Goal: Task Accomplishment & Management: Use online tool/utility

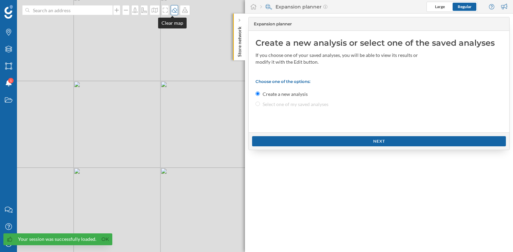
click at [174, 11] on icon at bounding box center [174, 9] width 7 height 5
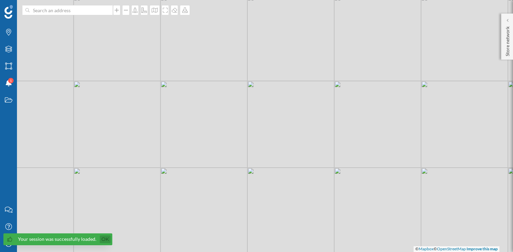
click at [102, 240] on link "Ok" at bounding box center [105, 240] width 11 height 8
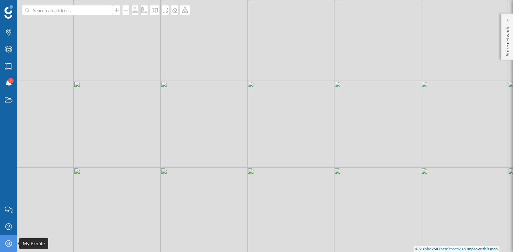
click at [12, 246] on icon "My Profile" at bounding box center [8, 243] width 8 height 7
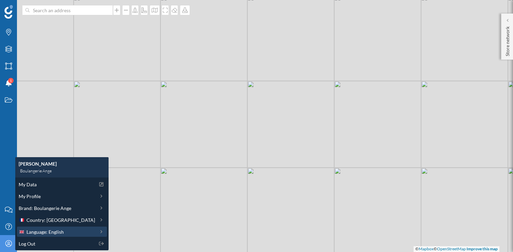
click at [44, 233] on span "Language: English" at bounding box center [44, 232] width 37 height 7
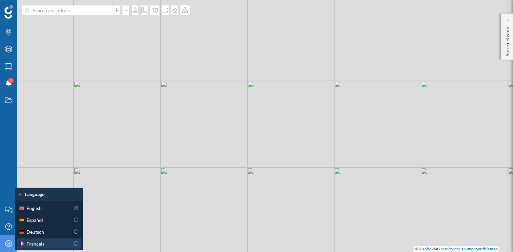
click at [54, 244] on div "Français" at bounding box center [44, 243] width 51 height 7
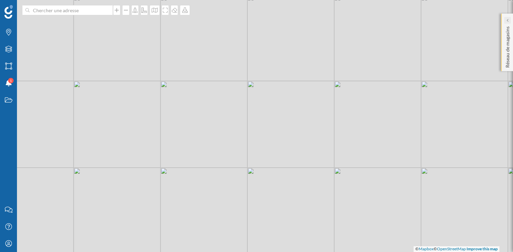
click at [507, 21] on icon at bounding box center [507, 20] width 2 height 3
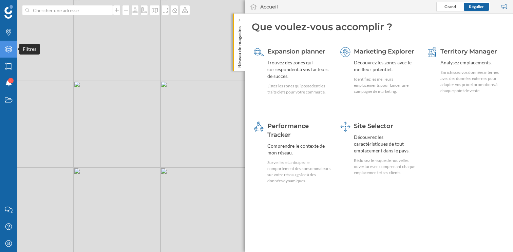
click at [9, 53] on div "Filtres" at bounding box center [8, 49] width 17 height 17
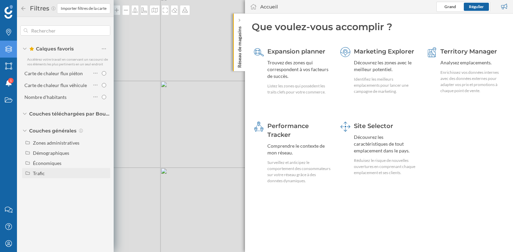
click at [50, 171] on div "Trafic" at bounding box center [70, 173] width 75 height 7
click at [72, 184] on div "Trafic routier" at bounding box center [58, 183] width 47 height 7
click at [103, 184] on input "Trafic routier" at bounding box center [105, 183] width 4 height 4
radio input "true"
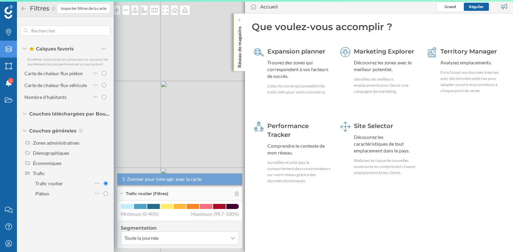
click at [22, 11] on icon at bounding box center [23, 8] width 6 height 5
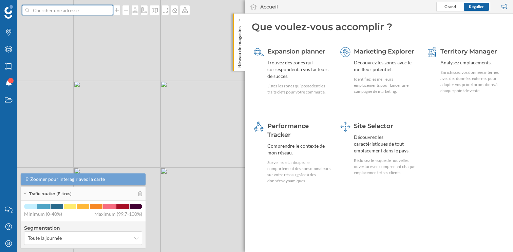
click at [60, 9] on input at bounding box center [68, 10] width 76 height 10
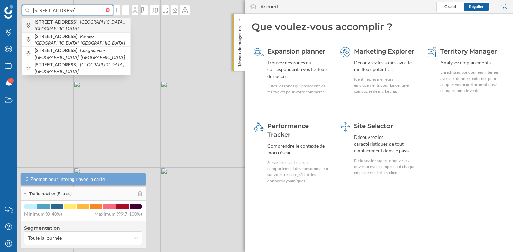
type input "104 route de montfavé"
click at [61, 25] on b "104 Route de Montfavet" at bounding box center [57, 22] width 44 height 6
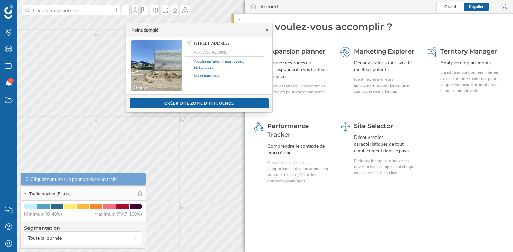
click at [268, 31] on icon at bounding box center [266, 30] width 5 height 4
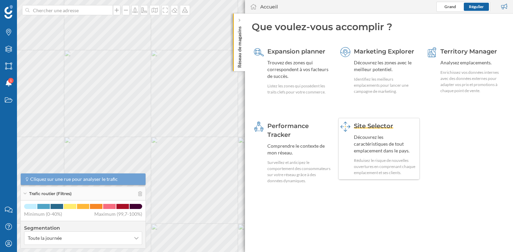
click at [383, 162] on div "Réduisez le risque de nouvelles ouvertures en comprenant chaque emplacement et …" at bounding box center [386, 167] width 64 height 18
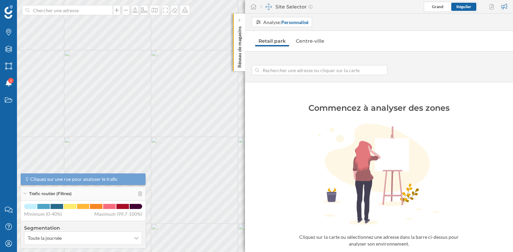
click at [270, 70] on input at bounding box center [319, 70] width 121 height 10
click at [83, 9] on input at bounding box center [68, 10] width 76 height 10
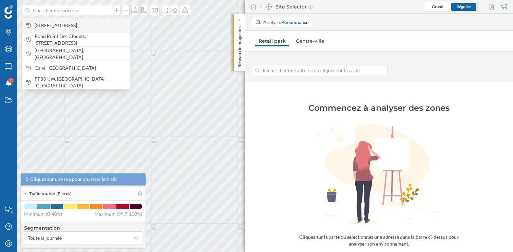
click at [79, 23] on span "104 Rte de Montfavet, 84000 Avignon, France" at bounding box center [81, 25] width 92 height 7
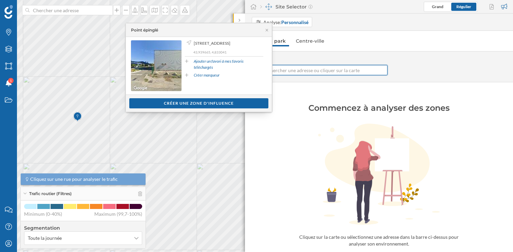
click at [301, 71] on input at bounding box center [319, 70] width 121 height 10
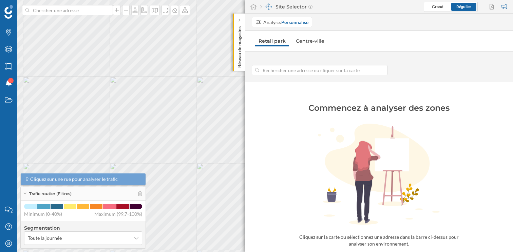
type input "[STREET_ADDRESS]"
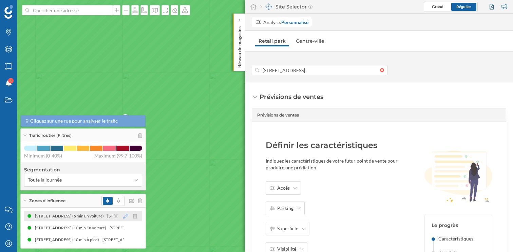
click at [125, 216] on icon at bounding box center [125, 216] width 5 height 5
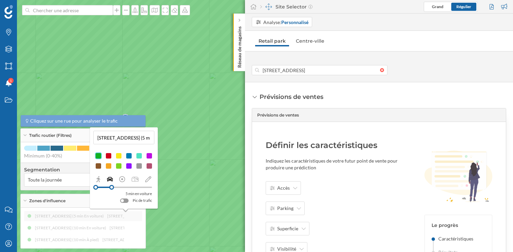
click at [119, 139] on input "[STREET_ADDRESS] (5 min En voiture)" at bounding box center [123, 138] width 57 height 10
type input "5 min voiture"
click at [107, 156] on div at bounding box center [108, 156] width 7 height 7
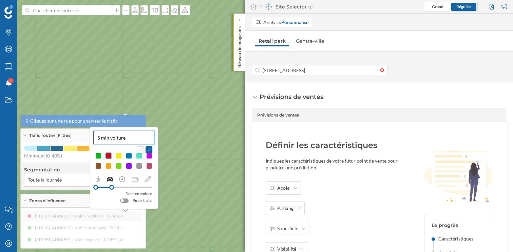
click at [149, 156] on div at bounding box center [149, 156] width 7 height 7
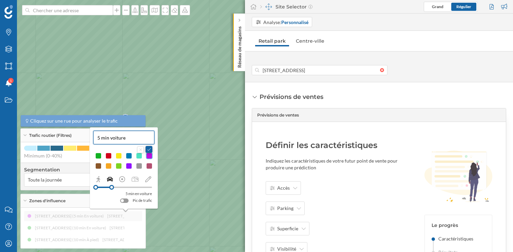
click at [150, 150] on button at bounding box center [148, 149] width 7 height 7
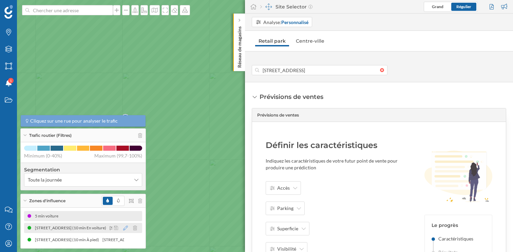
click at [124, 230] on icon at bounding box center [125, 228] width 5 height 5
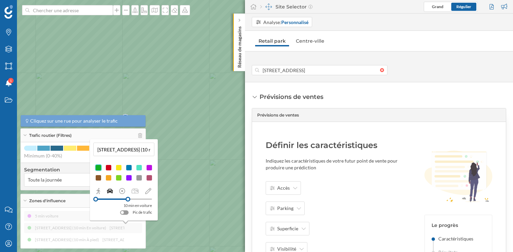
click at [122, 152] on input "[STREET_ADDRESS] (10 min En voiture)" at bounding box center [123, 149] width 57 height 10
type input "10 min voiture"
click at [139, 168] on div at bounding box center [139, 167] width 7 height 7
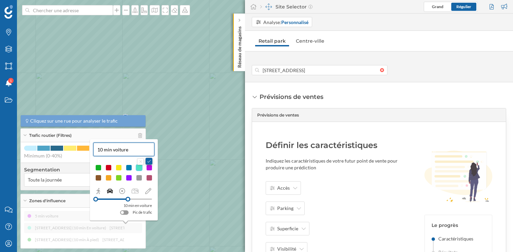
click at [150, 162] on button at bounding box center [148, 161] width 7 height 7
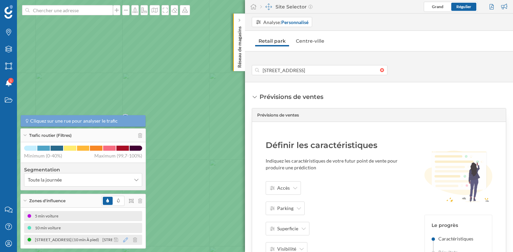
click at [126, 240] on icon at bounding box center [125, 240] width 5 height 5
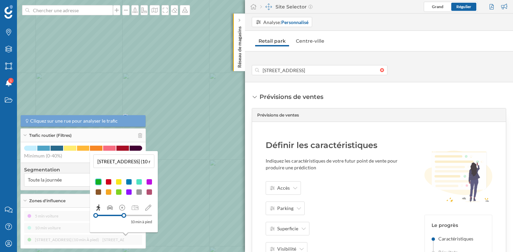
click at [128, 162] on input "[STREET_ADDRESS] (10 min À pied)" at bounding box center [123, 161] width 57 height 10
type input "10 min pied"
click at [109, 180] on div at bounding box center [108, 182] width 7 height 7
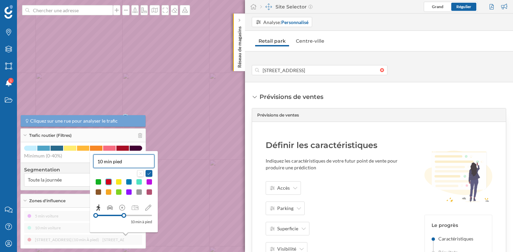
click at [96, 183] on div at bounding box center [98, 182] width 7 height 7
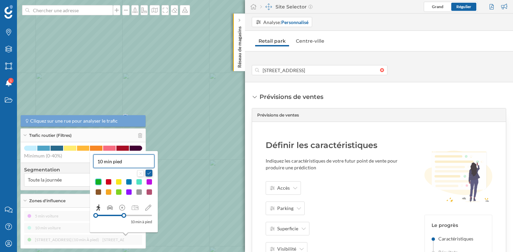
click at [149, 173] on button at bounding box center [148, 173] width 7 height 7
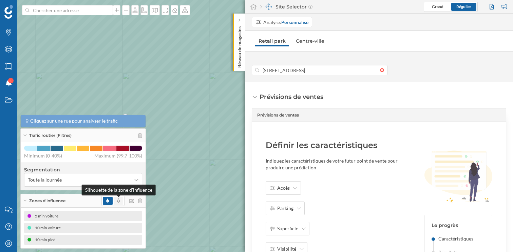
click at [118, 200] on icon at bounding box center [118, 201] width 3 height 4
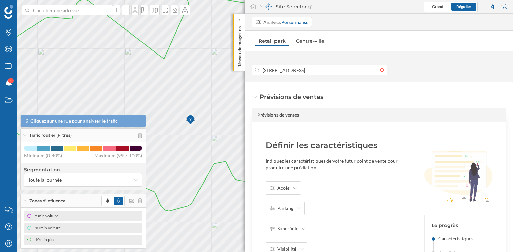
drag, startPoint x: 178, startPoint y: 151, endPoint x: 203, endPoint y: 136, distance: 29.8
click at [203, 136] on icon at bounding box center [203, 119] width 454 height 287
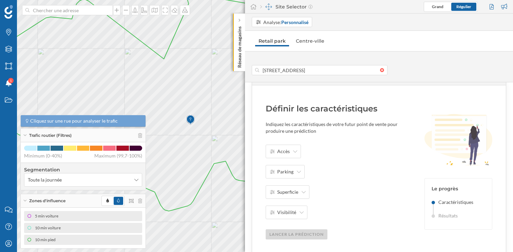
scroll to position [39, 0]
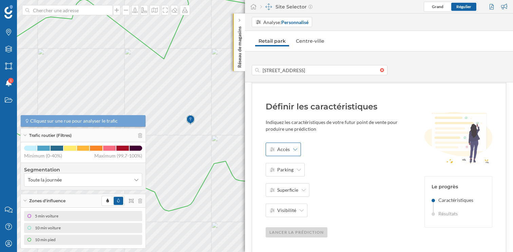
click at [299, 152] on div "Accès" at bounding box center [283, 150] width 35 height 14
click at [331, 138] on div "Définir les caractéristiques Indiquez les caractéristiques de votre futur point…" at bounding box center [337, 169] width 142 height 136
click at [288, 155] on div "Accès" at bounding box center [283, 150] width 35 height 14
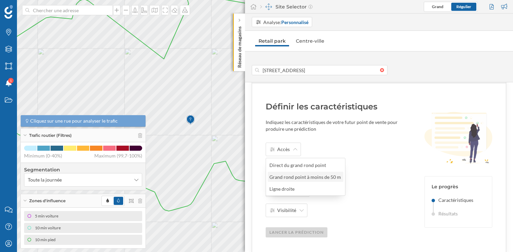
click at [295, 177] on div "Grand rond point à moins de 50 m" at bounding box center [305, 177] width 72 height 7
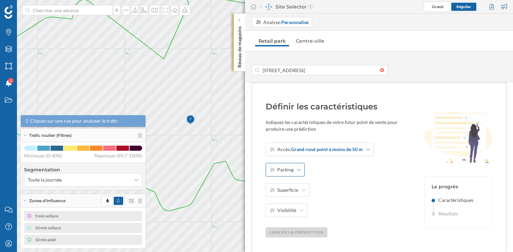
click at [294, 171] on div "Parking" at bounding box center [285, 170] width 39 height 14
click at [287, 188] on div "Oui" at bounding box center [290, 185] width 43 height 7
click at [286, 194] on div "Superficie" at bounding box center [288, 190] width 44 height 14
click at [288, 207] on div "> 351 [m2]" at bounding box center [290, 205] width 43 height 7
click at [287, 210] on span "Visibilité" at bounding box center [286, 210] width 19 height 7
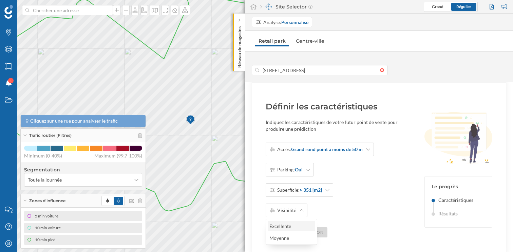
click at [288, 228] on div "Excellente" at bounding box center [290, 226] width 43 height 7
click at [301, 228] on div "Lancer la prédiction" at bounding box center [297, 232] width 62 height 10
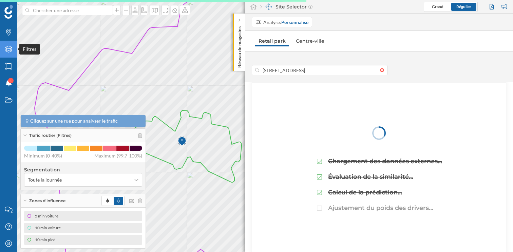
click at [7, 52] on icon at bounding box center [8, 49] width 7 height 7
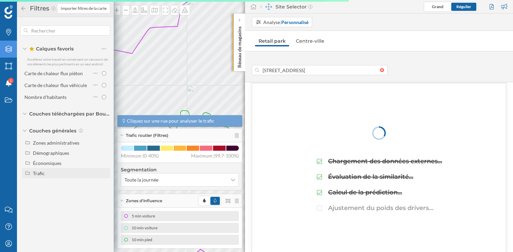
click at [53, 172] on div "Trafic" at bounding box center [70, 173] width 75 height 7
click at [97, 184] on icon at bounding box center [97, 183] width 4 height 7
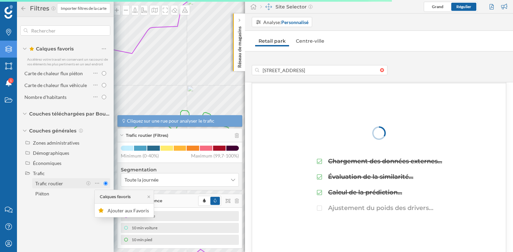
click at [104, 184] on input "Trafic routier" at bounding box center [105, 183] width 4 height 4
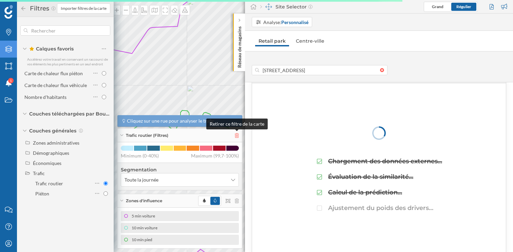
click at [236, 136] on icon at bounding box center [237, 135] width 4 height 5
radio input "false"
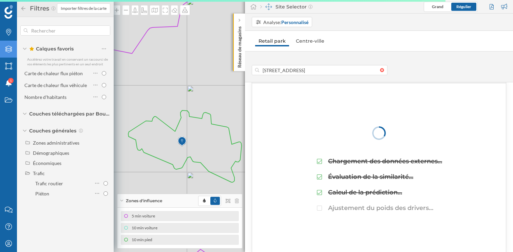
click at [23, 7] on icon at bounding box center [23, 8] width 6 height 5
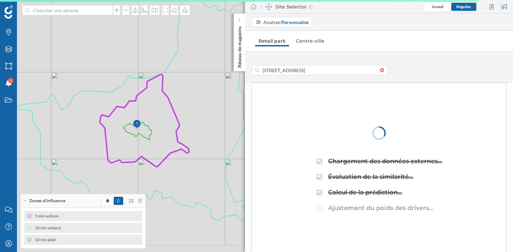
drag, startPoint x: 206, startPoint y: 169, endPoint x: 143, endPoint y: 140, distance: 69.1
click at [143, 140] on icon at bounding box center [145, 103] width 257 height 256
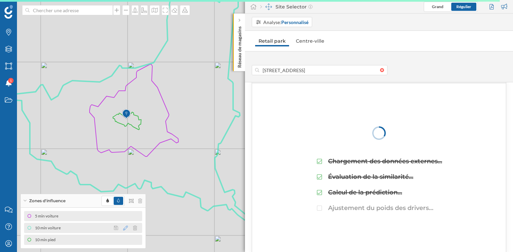
click at [126, 228] on icon at bounding box center [125, 228] width 5 height 5
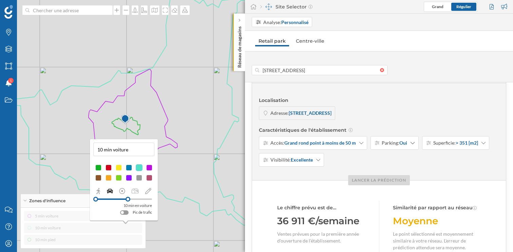
click at [108, 168] on div at bounding box center [108, 167] width 7 height 7
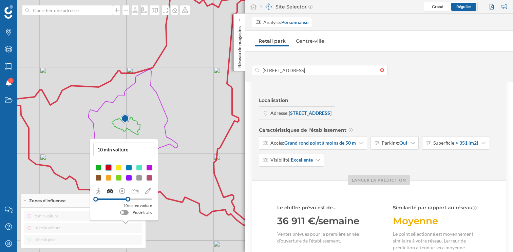
click at [181, 172] on icon at bounding box center [134, 100] width 257 height 252
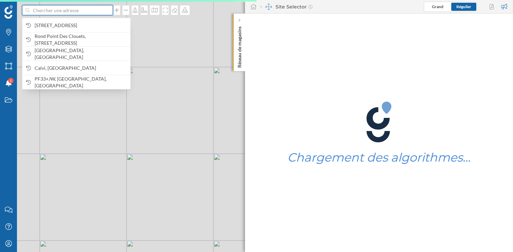
click at [94, 11] on input at bounding box center [68, 10] width 76 height 10
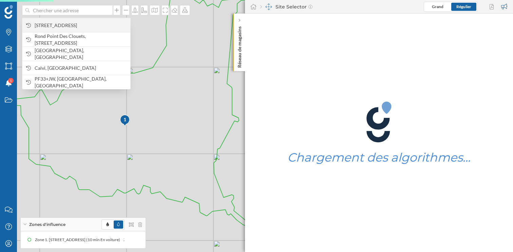
click at [87, 26] on span "104 Rte de Montfavet, 84000 Avignon, France" at bounding box center [81, 25] width 92 height 7
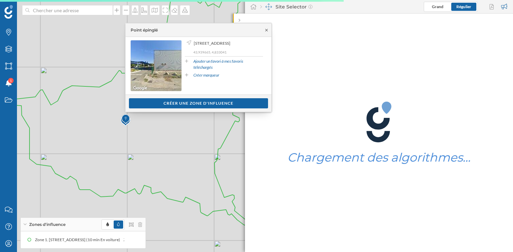
click at [267, 29] on icon at bounding box center [266, 30] width 5 height 4
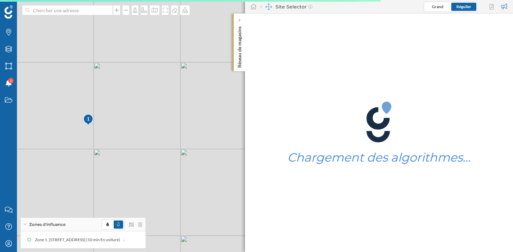
drag, startPoint x: 85, startPoint y: 128, endPoint x: 97, endPoint y: 132, distance: 12.7
click at [97, 132] on icon at bounding box center [249, 127] width 587 height 306
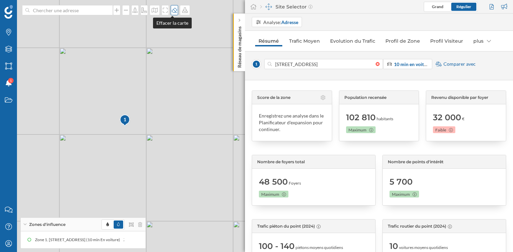
click at [174, 11] on icon at bounding box center [174, 9] width 7 height 5
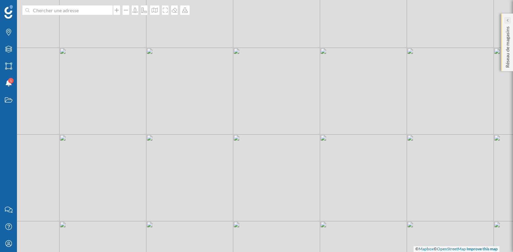
click at [508, 19] on icon at bounding box center [507, 20] width 2 height 3
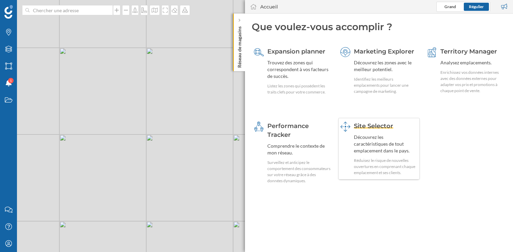
click at [374, 149] on div "Découvrez les caractéristiques de tout emplacement dans le pays." at bounding box center [386, 144] width 64 height 20
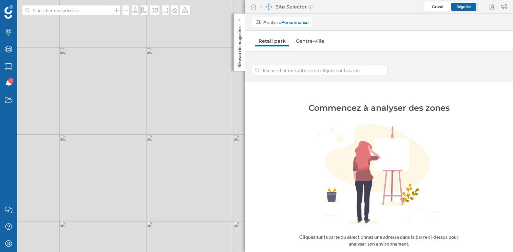
click at [277, 73] on input at bounding box center [319, 70] width 121 height 10
click at [125, 129] on div "© Mapbox © OpenStreetMap Improve this map" at bounding box center [256, 126] width 513 height 252
type input "[STREET_ADDRESS]"
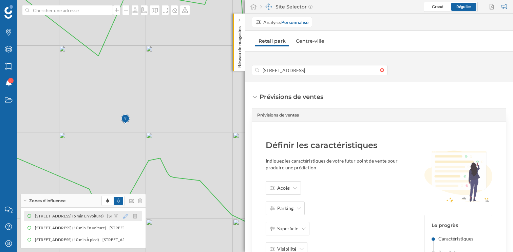
click at [126, 216] on icon at bounding box center [125, 216] width 5 height 5
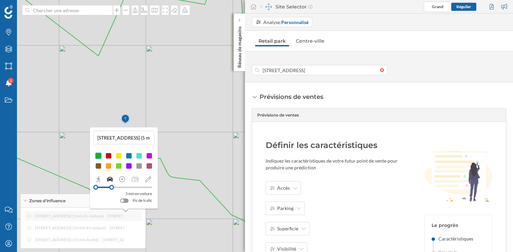
scroll to position [0, 93]
drag, startPoint x: 97, startPoint y: 139, endPoint x: 116, endPoint y: 137, distance: 18.4
click at [116, 137] on input "[STREET_ADDRESS] (5 min En voiture)" at bounding box center [123, 138] width 57 height 10
click at [110, 139] on input "5 min En voiture)" at bounding box center [123, 138] width 57 height 10
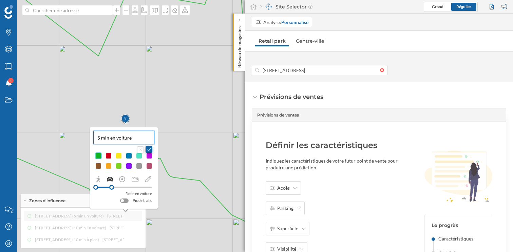
type input "5 min en voiture"
click at [148, 150] on button at bounding box center [148, 149] width 7 height 7
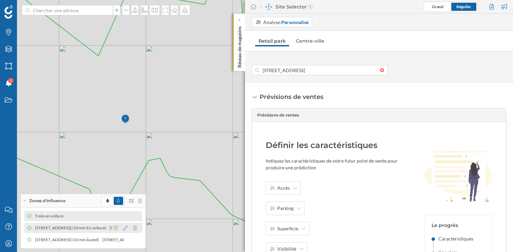
click at [126, 229] on icon at bounding box center [125, 228] width 5 height 5
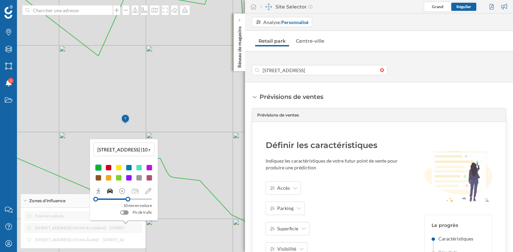
scroll to position [0, 96]
drag, startPoint x: 98, startPoint y: 150, endPoint x: 114, endPoint y: 151, distance: 16.3
click at [114, 151] on input "[STREET_ADDRESS] (10 min En voiture)" at bounding box center [123, 149] width 57 height 10
click at [114, 150] on input "10 min En voiture)" at bounding box center [123, 149] width 57 height 10
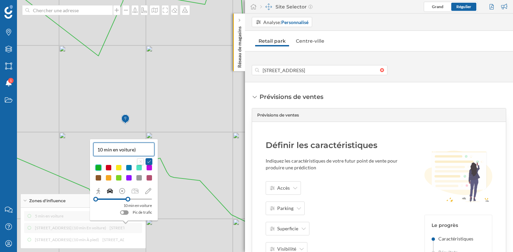
click at [136, 151] on input "10 min en voiture)" at bounding box center [123, 149] width 57 height 10
type input "10 min en voiture"
click at [150, 162] on button at bounding box center [148, 161] width 7 height 7
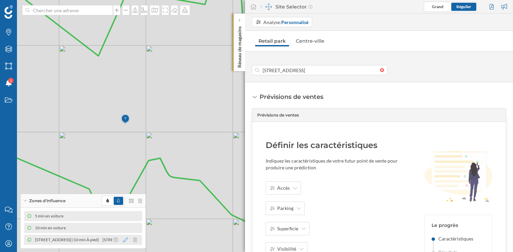
click at [125, 240] on icon at bounding box center [125, 240] width 5 height 5
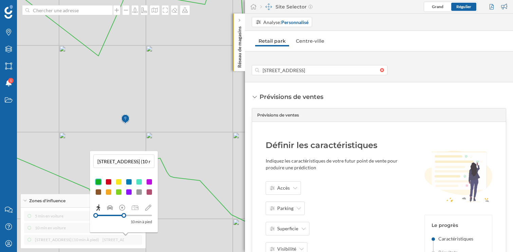
scroll to position [0, 88]
drag, startPoint x: 97, startPoint y: 162, endPoint x: 122, endPoint y: 162, distance: 25.1
click at [122, 162] on input "[STREET_ADDRESS] (10 min À pied)" at bounding box center [123, 161] width 57 height 10
click at [116, 162] on input "10 min À pied)" at bounding box center [123, 161] width 57 height 10
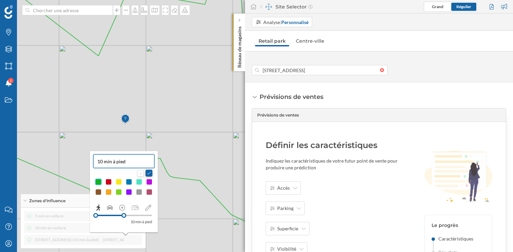
type input "10 min à pied"
click at [149, 172] on button at bounding box center [148, 173] width 7 height 7
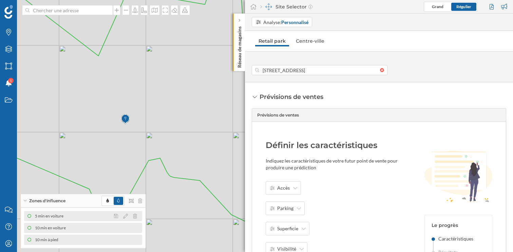
click at [128, 216] on div at bounding box center [127, 216] width 30 height 8
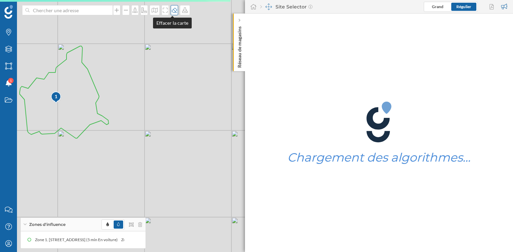
click at [171, 12] on icon at bounding box center [174, 9] width 7 height 5
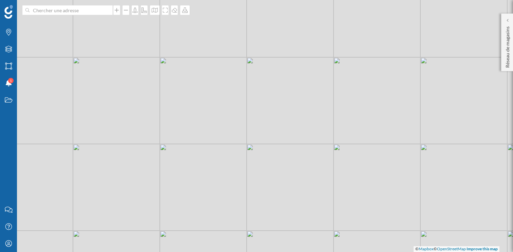
drag, startPoint x: 58, startPoint y: 113, endPoint x: 236, endPoint y: 120, distance: 177.8
click at [236, 120] on div "© Mapbox © OpenStreetMap Improve this map" at bounding box center [256, 126] width 513 height 252
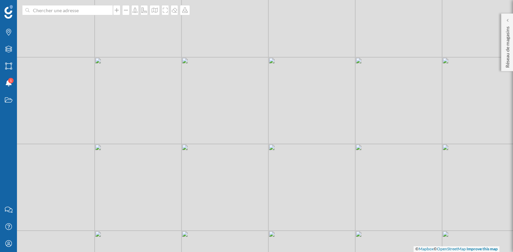
drag, startPoint x: 114, startPoint y: 135, endPoint x: 283, endPoint y: 138, distance: 169.2
click at [286, 138] on div "© Mapbox © OpenStreetMap Improve this map" at bounding box center [256, 126] width 513 height 252
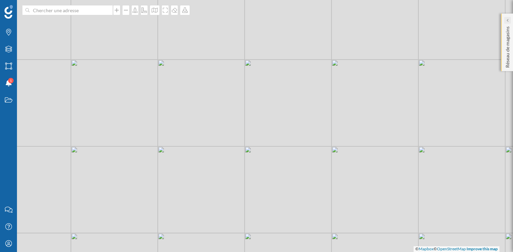
click at [508, 21] on icon at bounding box center [507, 20] width 2 height 3
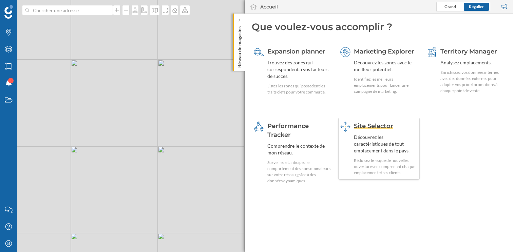
click at [369, 140] on div "Découvrez les caractéristiques de tout emplacement dans le pays." at bounding box center [386, 144] width 64 height 20
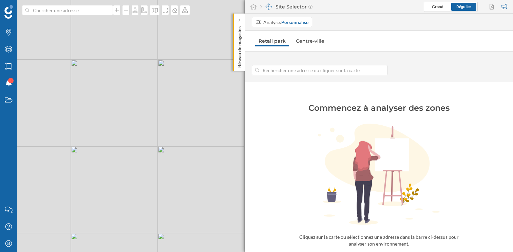
click at [298, 68] on input at bounding box center [319, 70] width 121 height 10
click at [224, 140] on div "© Mapbox © OpenStreetMap Improve this map" at bounding box center [256, 126] width 513 height 252
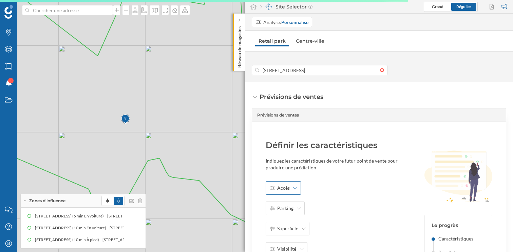
click at [287, 187] on span "Accès" at bounding box center [283, 188] width 13 height 7
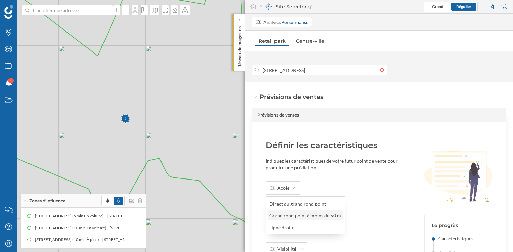
click at [299, 215] on div "Grand rond point à moins de 50 m" at bounding box center [305, 215] width 72 height 7
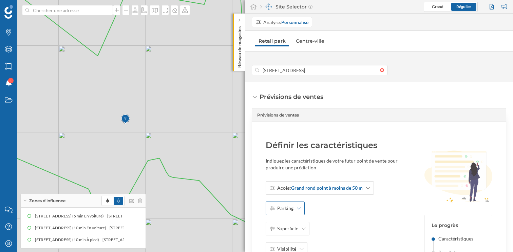
click at [289, 209] on span "Parking" at bounding box center [285, 208] width 16 height 7
click at [287, 222] on div "Oui" at bounding box center [290, 224] width 43 height 7
click at [287, 226] on span "Superficie" at bounding box center [287, 229] width 21 height 7
click at [294, 187] on div "> 351 [m2]" at bounding box center [290, 189] width 43 height 7
click at [293, 244] on div "Visibilité" at bounding box center [287, 249] width 42 height 14
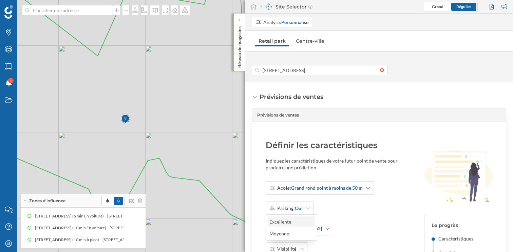
click at [294, 218] on div "Excellente" at bounding box center [291, 222] width 47 height 10
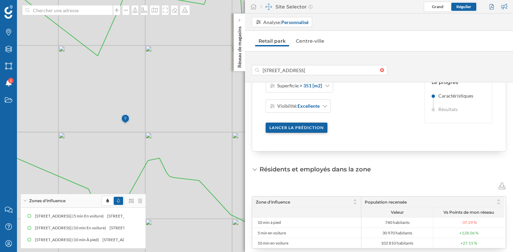
click at [302, 130] on div "Lancer la prédiction" at bounding box center [297, 128] width 62 height 10
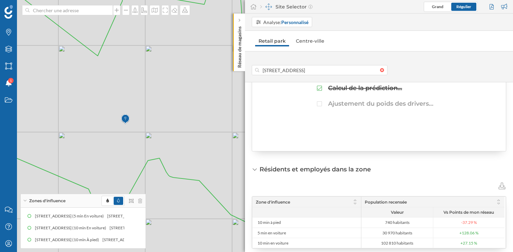
scroll to position [172, 0]
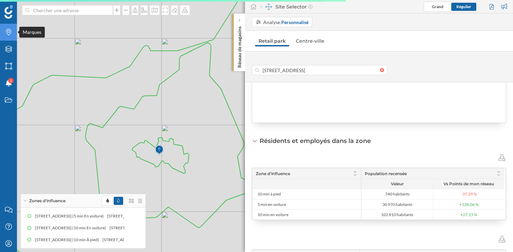
click at [7, 36] on div "Marques" at bounding box center [8, 32] width 17 height 17
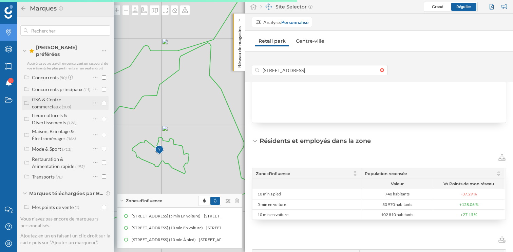
click at [56, 100] on div "GSA & Centre commerciaux" at bounding box center [46, 103] width 29 height 13
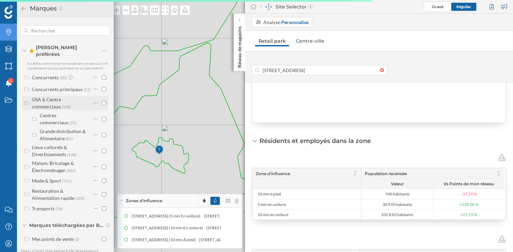
click at [102, 101] on input "checkbox" at bounding box center [104, 103] width 4 height 4
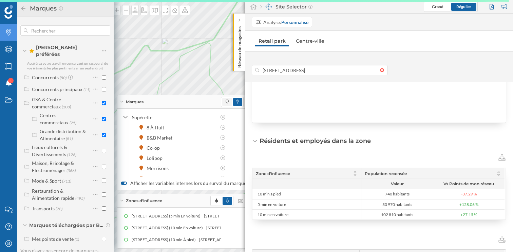
click at [227, 102] on span at bounding box center [227, 102] width 10 height 8
click at [121, 103] on icon at bounding box center [122, 102] width 4 height 2
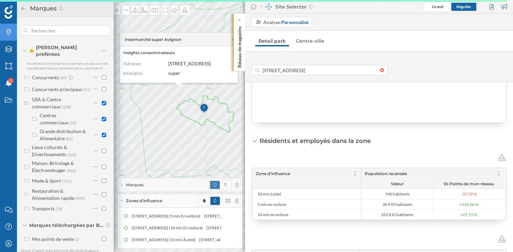
drag, startPoint x: 160, startPoint y: 156, endPoint x: 208, endPoint y: 113, distance: 64.4
click at [208, 113] on img at bounding box center [204, 109] width 8 height 14
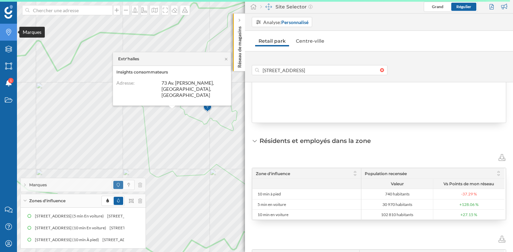
click at [8, 32] on icon "Marques" at bounding box center [8, 32] width 8 height 7
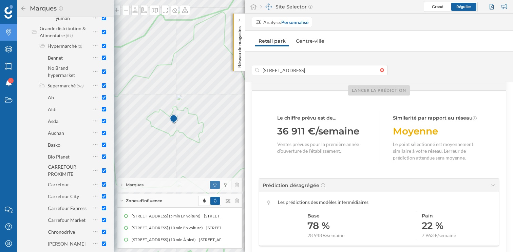
scroll to position [454, 0]
click at [102, 74] on input "checkbox" at bounding box center [104, 72] width 4 height 4
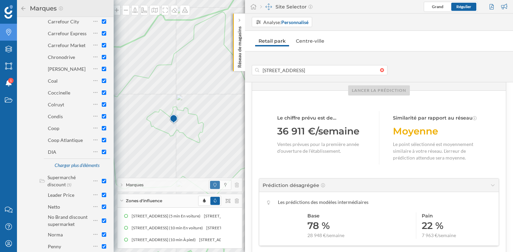
scroll to position [630, 0]
click at [74, 171] on div "Charger plus d'éléments" at bounding box center [76, 165] width 53 height 10
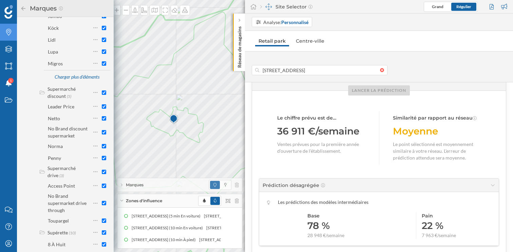
scroll to position [950, 0]
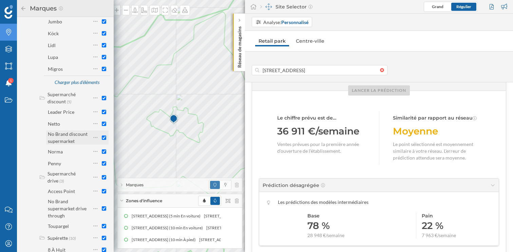
click at [103, 140] on input "checkbox" at bounding box center [104, 138] width 4 height 4
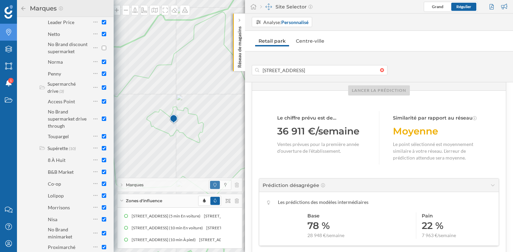
scroll to position [802, 0]
click at [103, 122] on input "checkbox" at bounding box center [104, 119] width 4 height 4
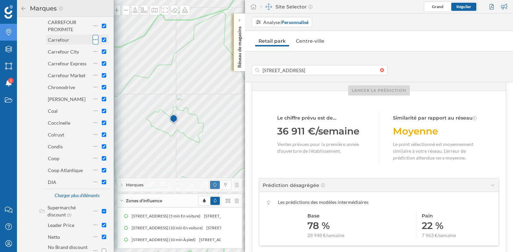
scroll to position [598, 0]
click at [76, 202] on div "Charger plus d'éléments" at bounding box center [76, 197] width 53 height 10
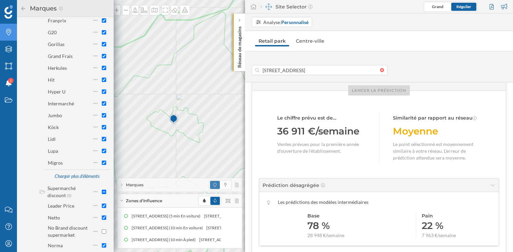
scroll to position [846, 0]
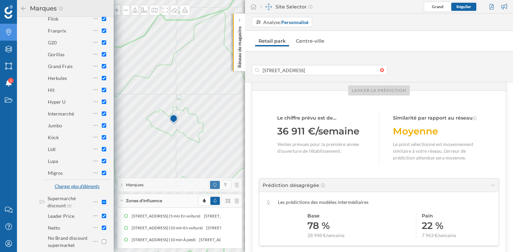
click at [74, 192] on div "Charger plus d'éléments" at bounding box center [76, 187] width 53 height 10
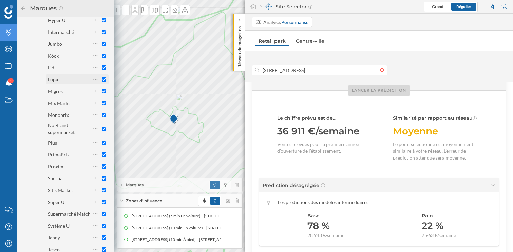
scroll to position [936, 0]
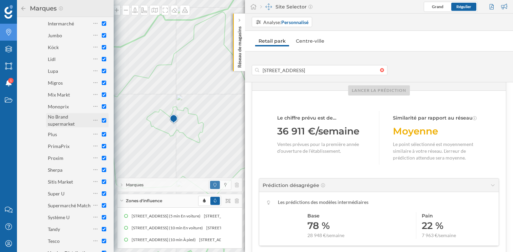
click at [102, 123] on input "checkbox" at bounding box center [104, 120] width 4 height 4
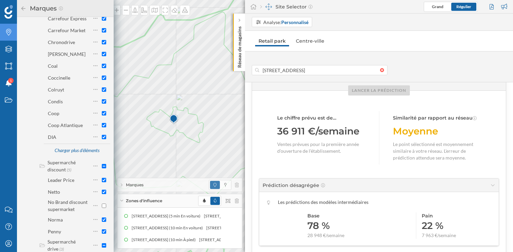
scroll to position [641, 0]
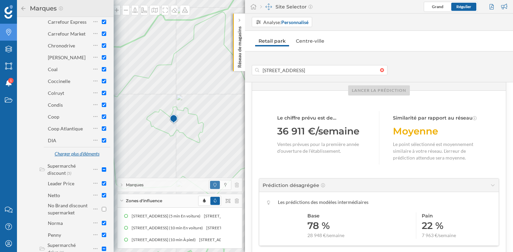
click at [79, 159] on div "Charger plus d'éléments" at bounding box center [76, 154] width 53 height 10
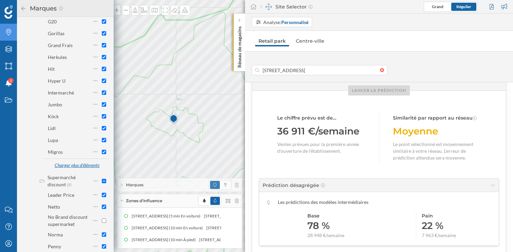
scroll to position [866, 0]
click at [78, 172] on div "Charger plus d'éléments" at bounding box center [76, 167] width 53 height 10
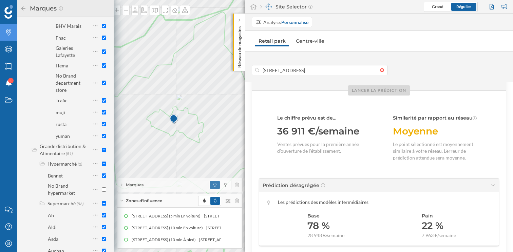
scroll to position [315, 0]
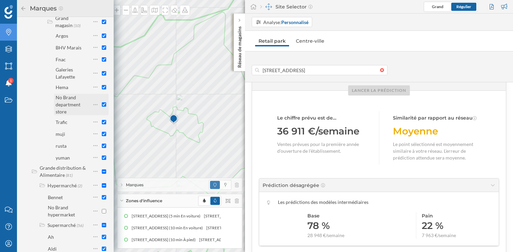
click at [102, 107] on input "checkbox" at bounding box center [104, 104] width 4 height 4
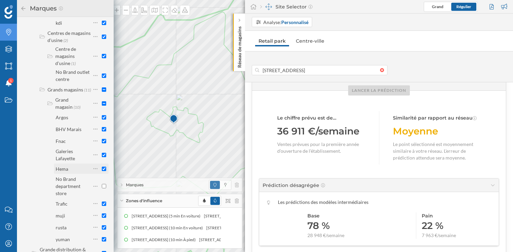
scroll to position [231, 0]
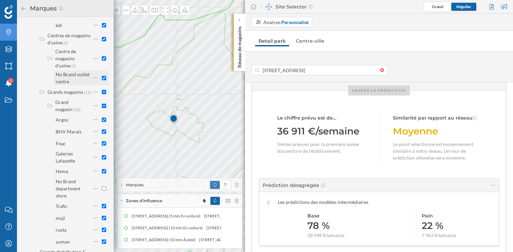
click at [103, 80] on input "checkbox" at bounding box center [104, 78] width 4 height 4
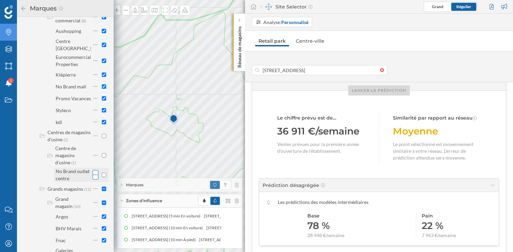
scroll to position [129, 0]
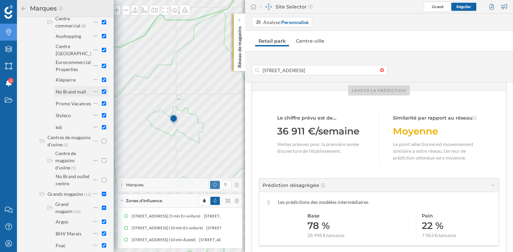
click at [102, 94] on input "checkbox" at bounding box center [104, 92] width 4 height 4
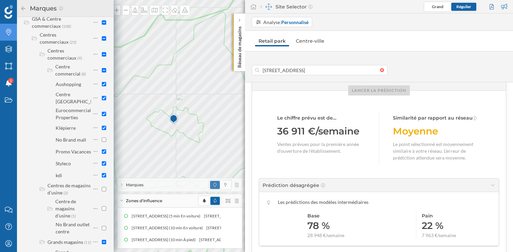
scroll to position [78, 0]
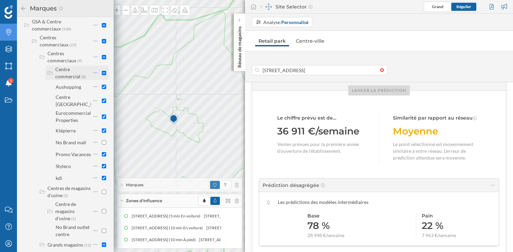
click at [102, 71] on input "checkbox" at bounding box center [104, 73] width 4 height 4
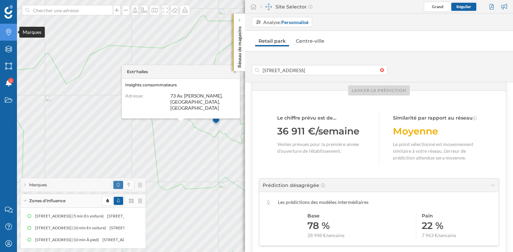
click at [4, 32] on div "Marques" at bounding box center [8, 32] width 17 height 17
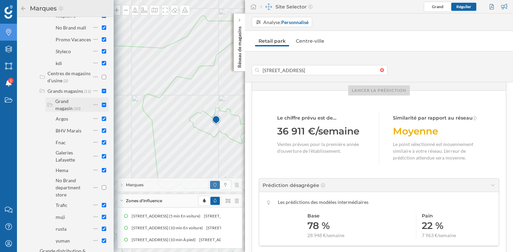
scroll to position [194, 0]
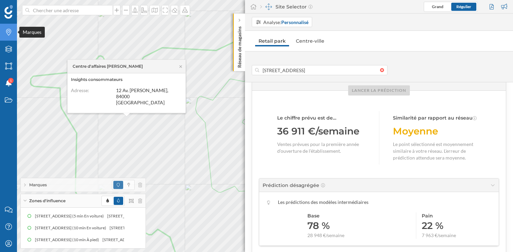
click at [10, 34] on icon "Marques" at bounding box center [8, 32] width 8 height 7
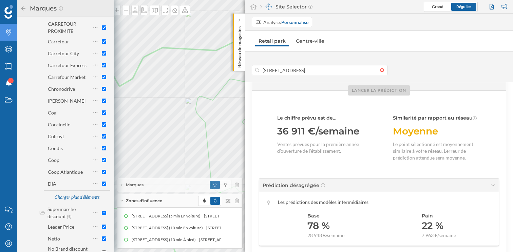
scroll to position [563, 0]
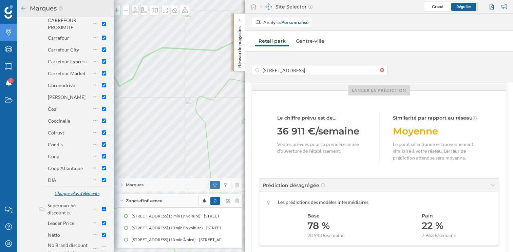
click at [72, 199] on div "Charger plus d'éléments" at bounding box center [76, 194] width 53 height 10
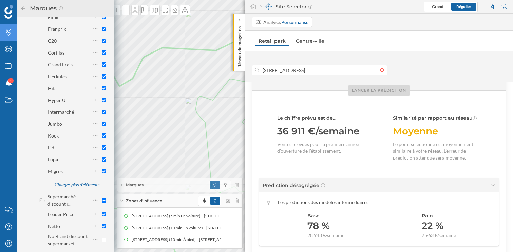
click at [72, 190] on div "Charger plus d'éléments" at bounding box center [76, 185] width 53 height 10
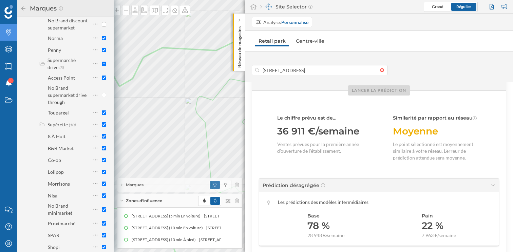
scroll to position [1206, 0]
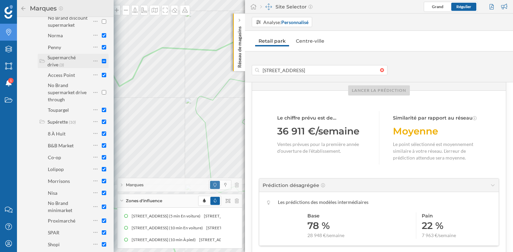
click at [102, 63] on input "checkbox" at bounding box center [104, 61] width 4 height 4
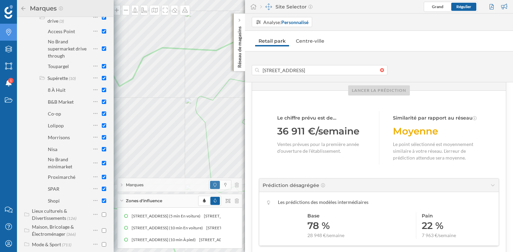
scroll to position [832, 0]
click at [103, 82] on input "checkbox" at bounding box center [104, 80] width 4 height 4
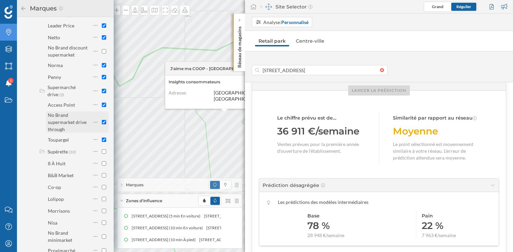
scroll to position [754, 0]
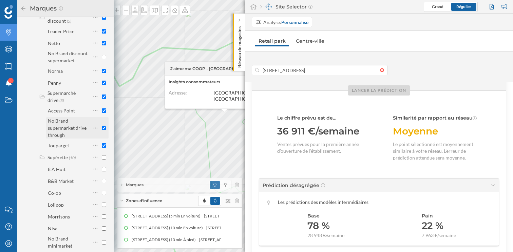
click at [102, 130] on input "checkbox" at bounding box center [104, 128] width 4 height 4
click at [103, 99] on input "checkbox" at bounding box center [104, 97] width 4 height 4
click at [102, 99] on input "checkbox" at bounding box center [104, 97] width 4 height 4
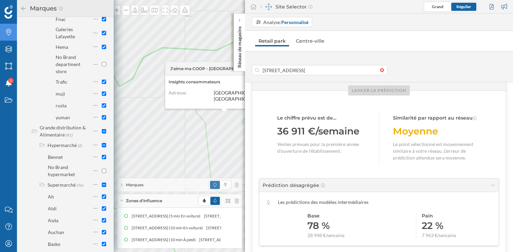
scroll to position [311, 0]
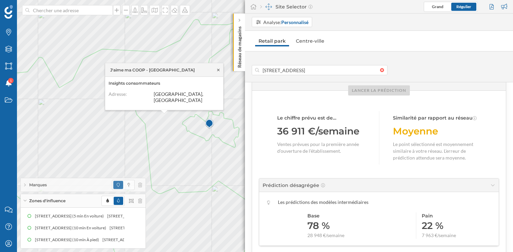
click at [218, 71] on icon at bounding box center [218, 69] width 2 height 2
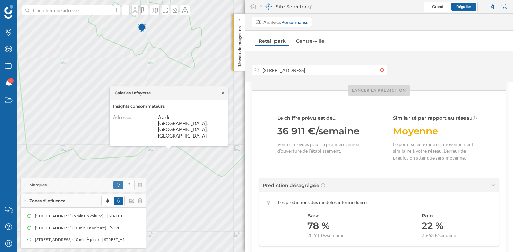
click at [222, 94] on icon at bounding box center [222, 93] width 2 height 2
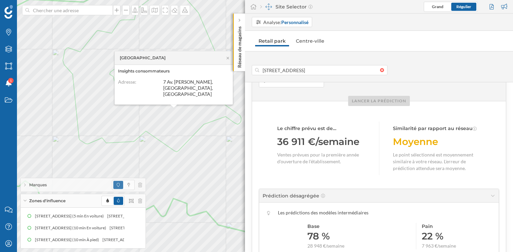
scroll to position [114, 0]
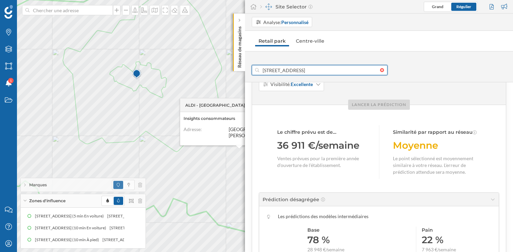
click at [304, 72] on input "[STREET_ADDRESS]" at bounding box center [319, 70] width 121 height 10
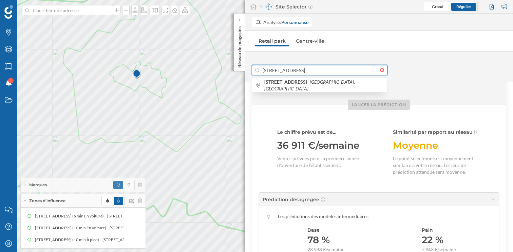
click at [304, 72] on input "[STREET_ADDRESS]" at bounding box center [319, 70] width 121 height 10
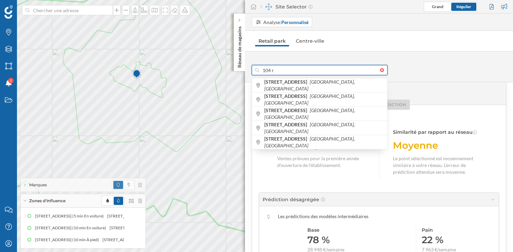
type input "104 r"
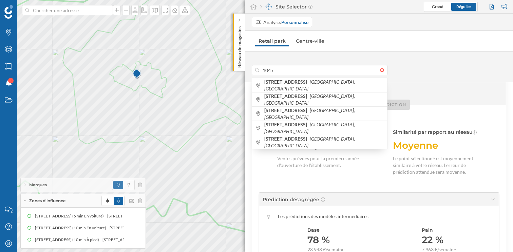
click at [456, 55] on div "104 r 104 Rue Oberkampf Paris, France 104 Rue de Richelieu Paris, France 104 Ru…" at bounding box center [379, 66] width 268 height 31
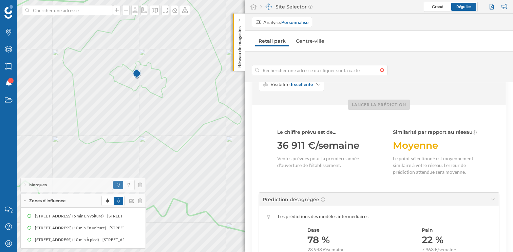
click at [381, 69] on div at bounding box center [383, 70] width 7 height 4
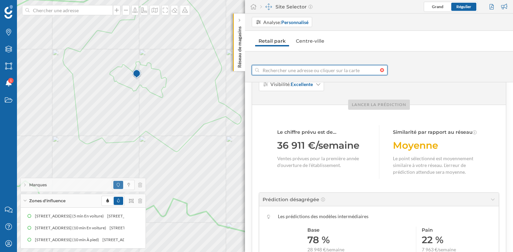
click at [380, 69] on input at bounding box center [319, 70] width 121 height 10
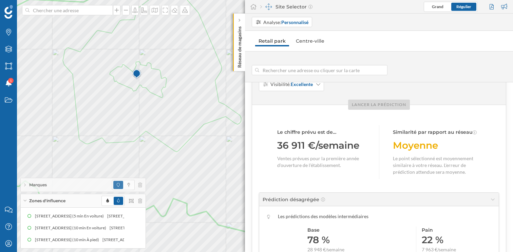
click at [370, 84] on div "Accès: Grand rond point à moins de 50 m Parking: Oui Superficie: > 351 [m2] Vis…" at bounding box center [379, 78] width 240 height 34
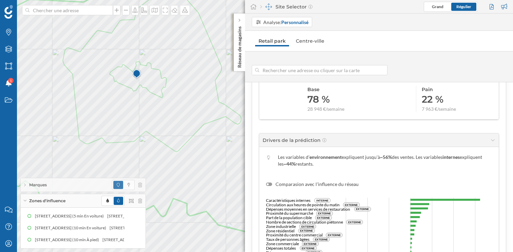
scroll to position [0, 0]
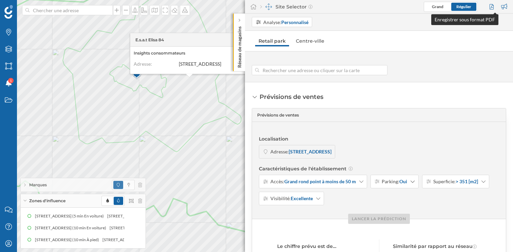
click at [493, 6] on div at bounding box center [492, 7] width 9 height 10
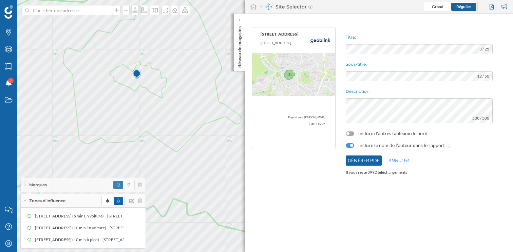
click at [351, 133] on div at bounding box center [350, 134] width 8 height 4
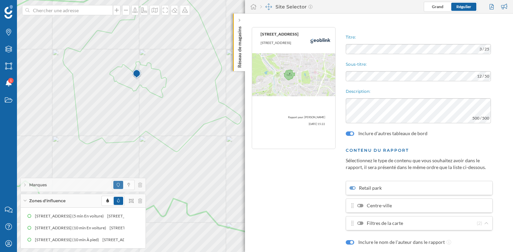
scroll to position [24, 0]
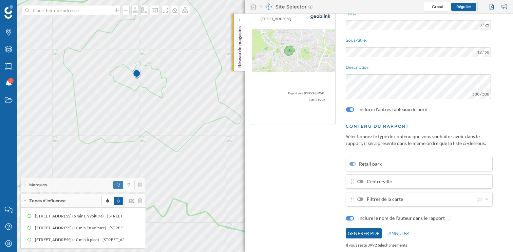
click at [358, 201] on label "Filtres de la carte" at bounding box center [380, 199] width 46 height 7
click at [0, 0] on input "Filtres de la carte" at bounding box center [0, 0] width 0 height 0
click at [362, 233] on button "Générer PDF" at bounding box center [364, 234] width 36 height 10
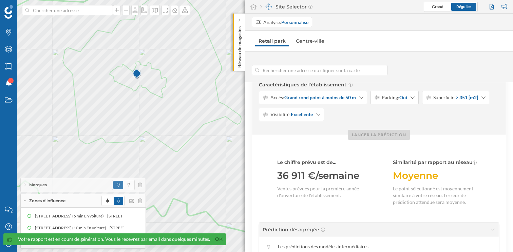
scroll to position [83, 0]
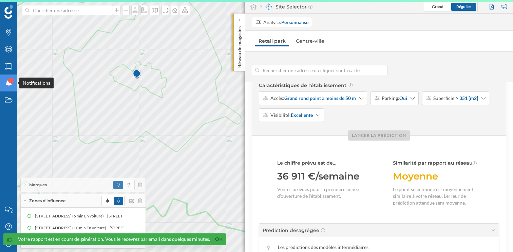
click at [5, 82] on icon "Notifications" at bounding box center [8, 83] width 8 height 7
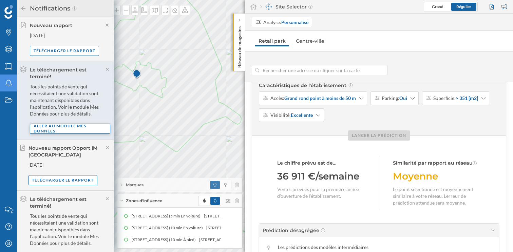
click at [67, 129] on div "Aller au module Mes Données" at bounding box center [70, 129] width 80 height 10
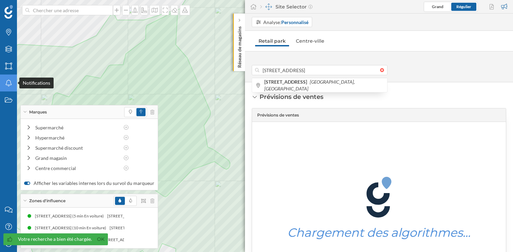
click at [9, 84] on icon "Notifications" at bounding box center [8, 83] width 8 height 7
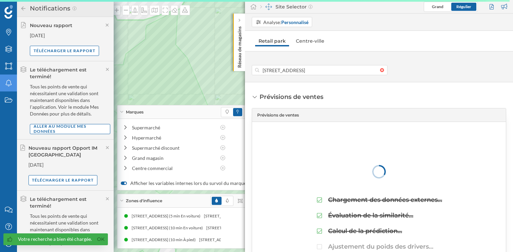
click at [122, 111] on icon at bounding box center [122, 112] width 4 height 2
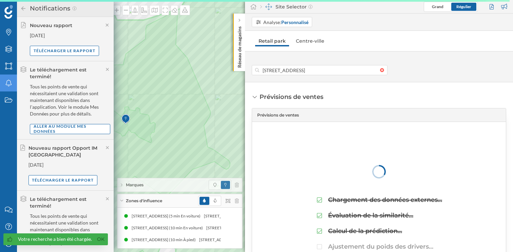
click at [123, 185] on div "Marques" at bounding box center [179, 185] width 125 height 14
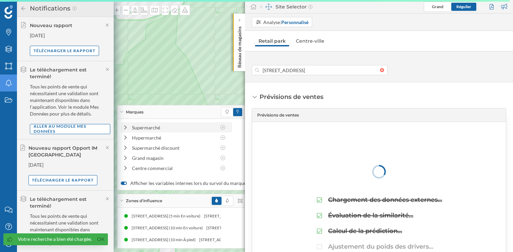
click at [125, 128] on icon at bounding box center [125, 127] width 6 height 5
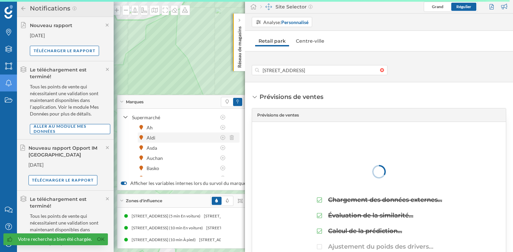
scroll to position [107, 0]
click at [125, 138] on icon at bounding box center [125, 137] width 6 height 5
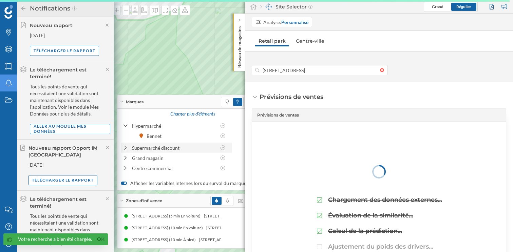
click at [126, 149] on icon at bounding box center [125, 147] width 6 height 5
click at [126, 161] on div at bounding box center [125, 158] width 6 height 7
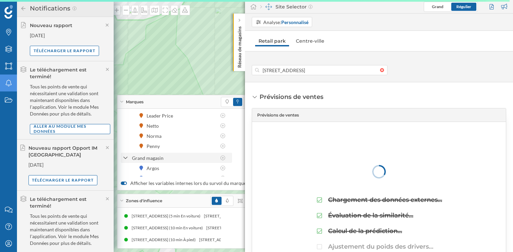
scroll to position [254, 0]
click at [125, 169] on icon at bounding box center [125, 168] width 6 height 5
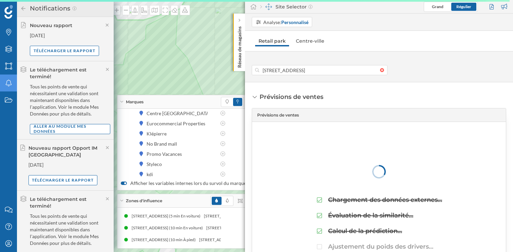
scroll to position [337, 0]
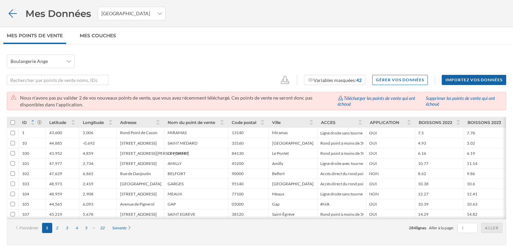
click at [10, 15] on icon at bounding box center [13, 13] width 12 height 9
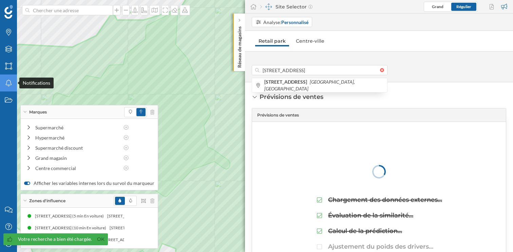
click at [9, 86] on icon at bounding box center [8, 83] width 6 height 7
